Goal: Information Seeking & Learning: Learn about a topic

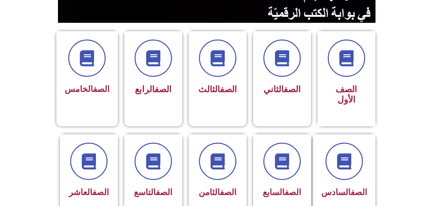
scroll to position [180, 0]
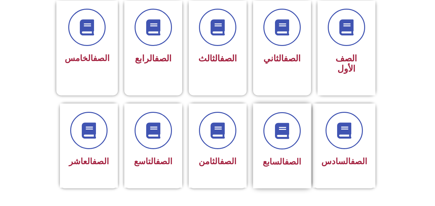
click at [299, 127] on div at bounding box center [282, 130] width 41 height 37
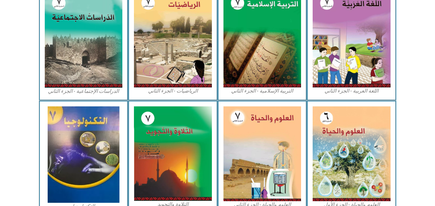
scroll to position [333, 0]
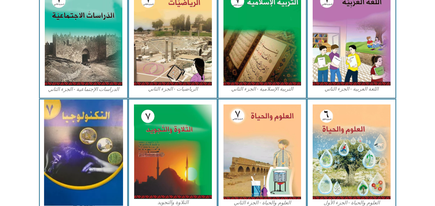
click at [89, 162] on img at bounding box center [83, 153] width 79 height 106
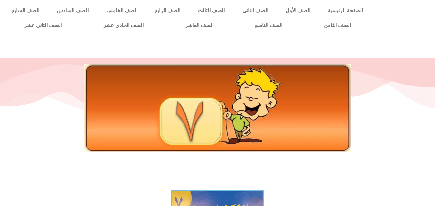
scroll to position [191, 0]
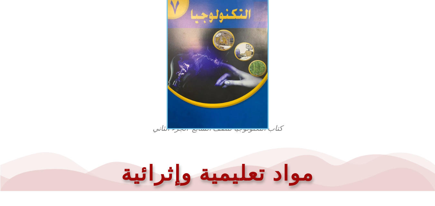
click at [188, 60] on img at bounding box center [217, 61] width 102 height 136
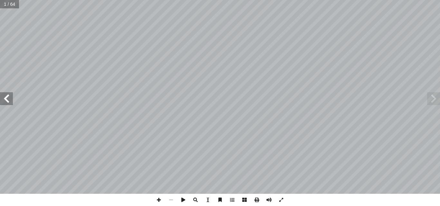
click at [8, 95] on span at bounding box center [6, 98] width 13 height 13
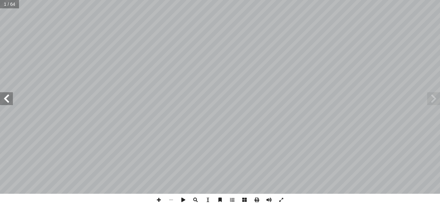
click at [8, 95] on span at bounding box center [6, 98] width 13 height 13
click at [4, 99] on span at bounding box center [6, 98] width 13 height 13
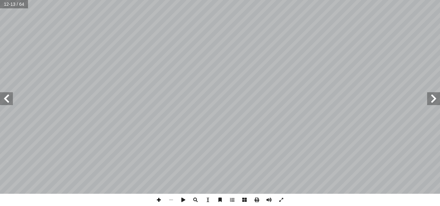
click at [159, 201] on span at bounding box center [159, 200] width 12 height 12
click at [10, 97] on span at bounding box center [6, 98] width 13 height 13
click at [8, 103] on span at bounding box center [6, 98] width 13 height 13
